Goal: Information Seeking & Learning: Learn about a topic

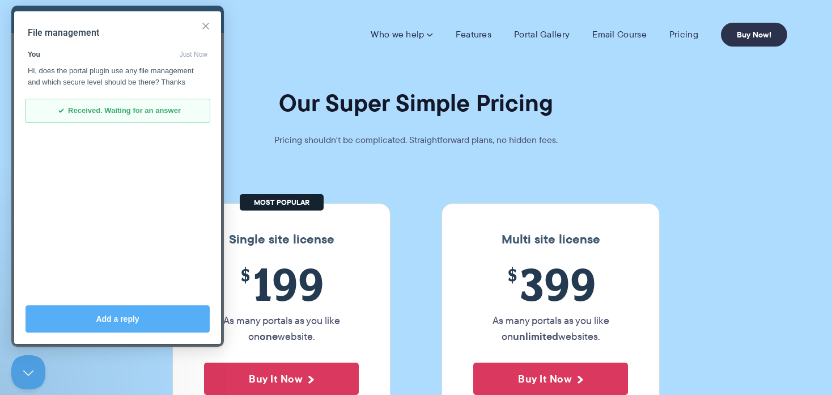
drag, startPoint x: 206, startPoint y: 24, endPoint x: 263, endPoint y: 46, distance: 61.2
click at [206, 24] on button "Close" at bounding box center [206, 26] width 18 height 18
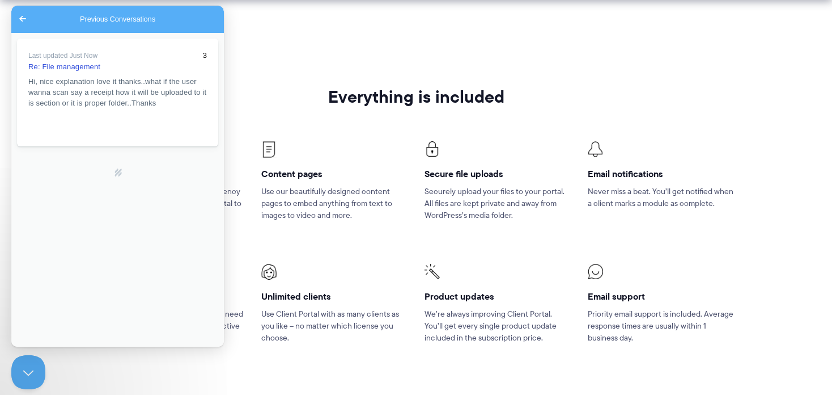
scroll to position [699, 0]
click at [26, 366] on button "Close Beacon popover" at bounding box center [26, 370] width 34 height 34
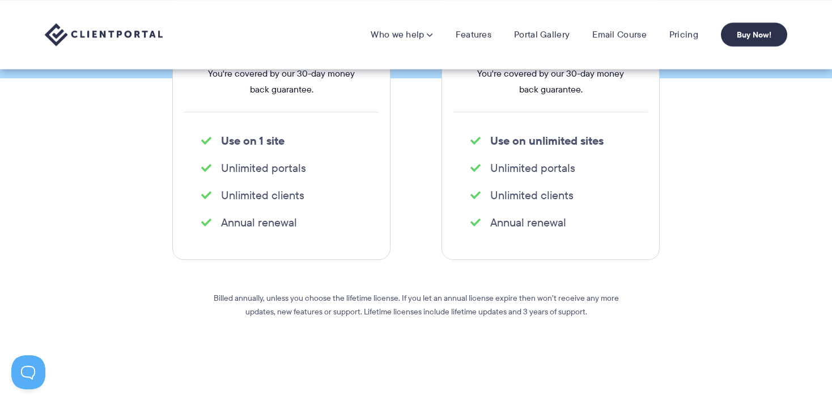
scroll to position [0, 0]
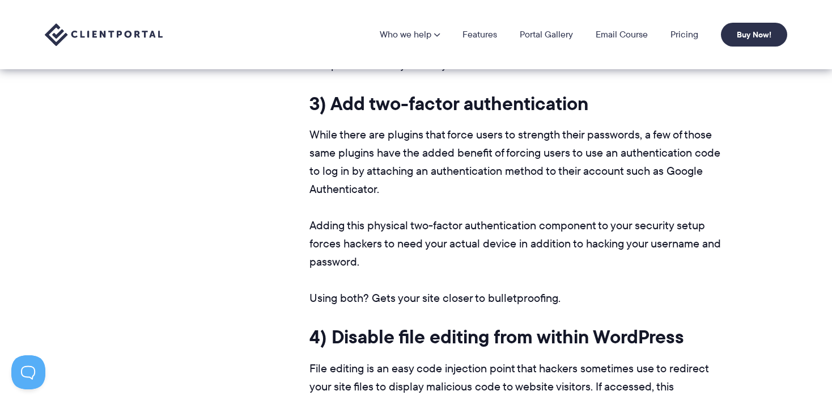
scroll to position [2903, 0]
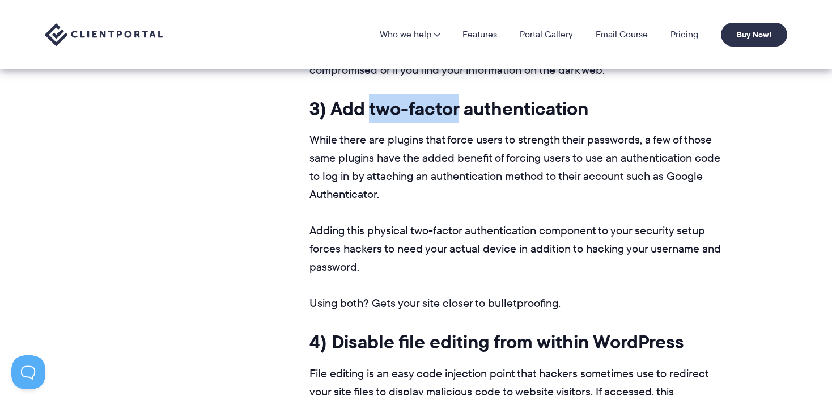
drag, startPoint x: 459, startPoint y: 110, endPoint x: 373, endPoint y: 110, distance: 86.8
click at [373, 110] on strong "3) Add two-factor authentication" at bounding box center [449, 108] width 279 height 28
copy strong "two-factor"
